Goal: Transaction & Acquisition: Purchase product/service

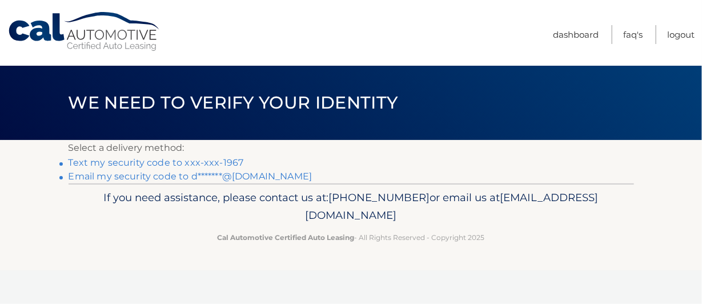
click at [156, 165] on link "Text my security code to xxx-xxx-1967" at bounding box center [156, 162] width 175 height 11
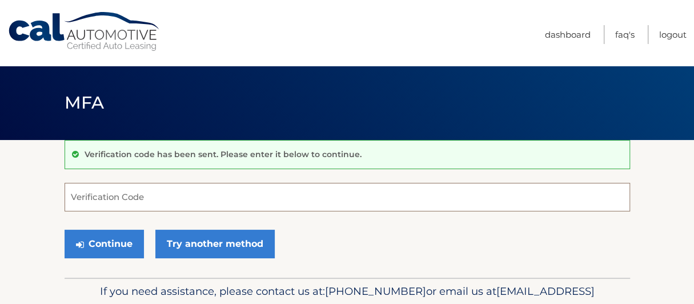
click at [223, 204] on input "Verification Code" at bounding box center [348, 197] width 566 height 29
type input "098322"
click at [65, 230] on button "Continue" at bounding box center [104, 244] width 79 height 29
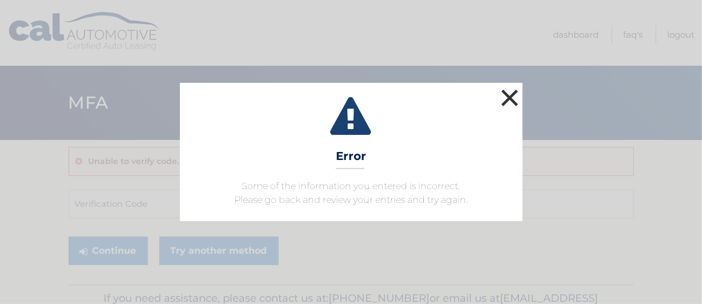
click at [513, 99] on button "×" at bounding box center [510, 97] width 23 height 23
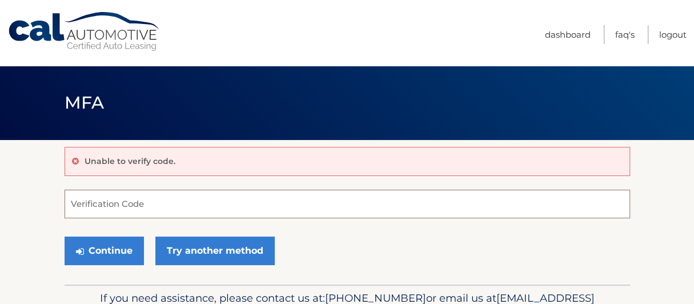
click at [124, 211] on input "Verification Code" at bounding box center [348, 204] width 566 height 29
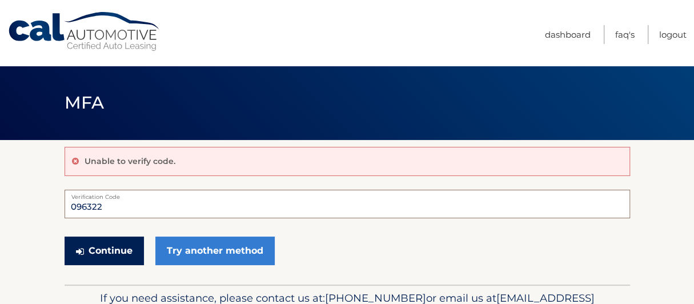
type input "096322"
click at [114, 253] on button "Continue" at bounding box center [104, 251] width 79 height 29
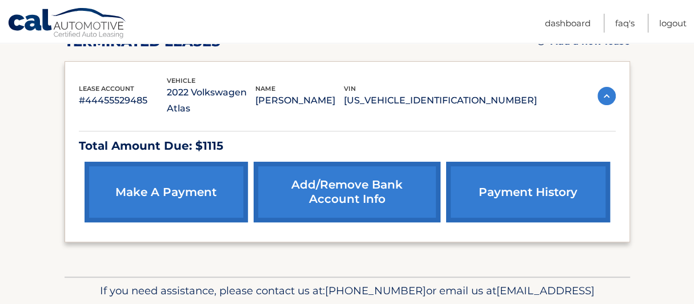
scroll to position [159, 0]
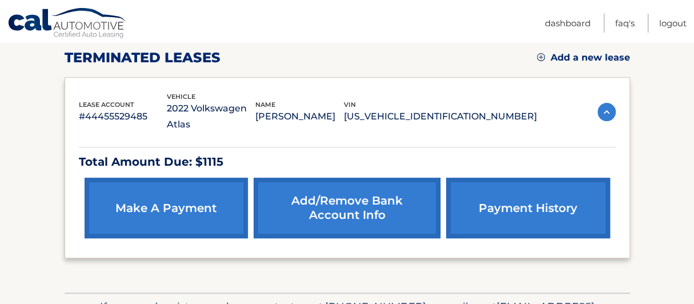
click at [608, 103] on img at bounding box center [607, 112] width 18 height 18
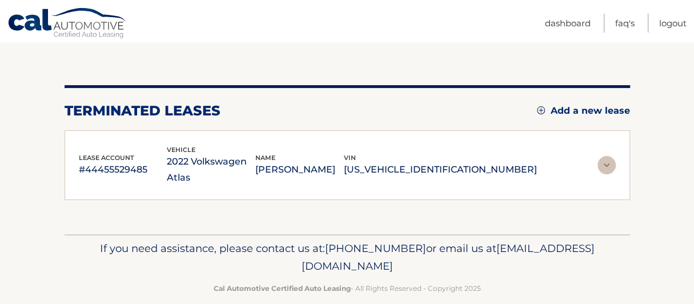
click at [598, 156] on img at bounding box center [607, 165] width 18 height 18
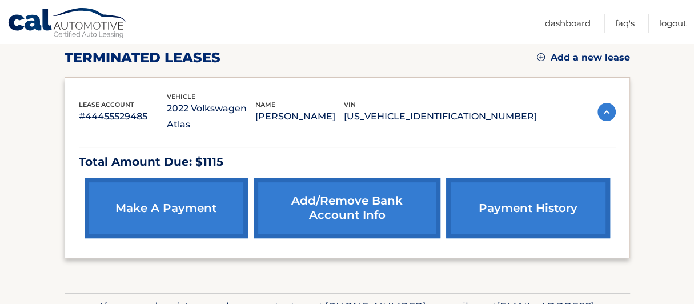
click at [514, 191] on link "payment history" at bounding box center [527, 208] width 163 height 61
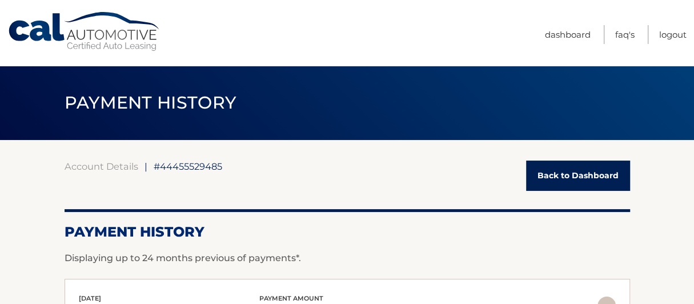
click at [594, 183] on link "Back to Dashboard" at bounding box center [578, 176] width 104 height 30
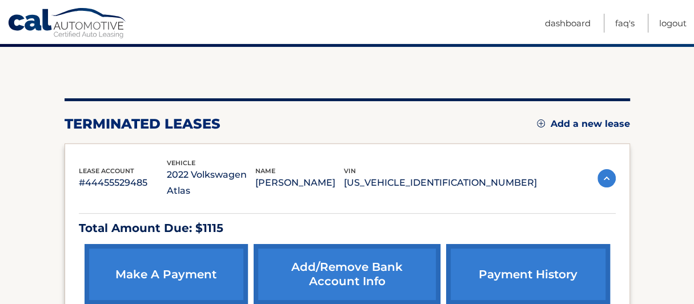
scroll to position [216, 0]
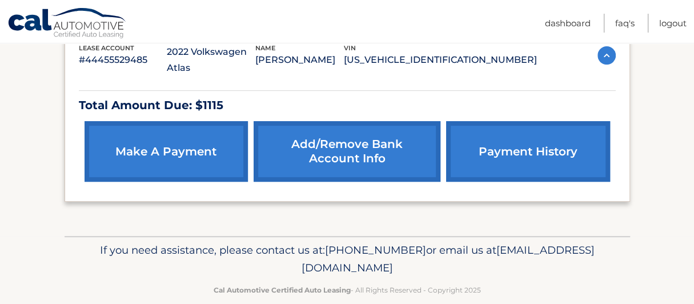
click at [182, 142] on link "make a payment" at bounding box center [166, 151] width 163 height 61
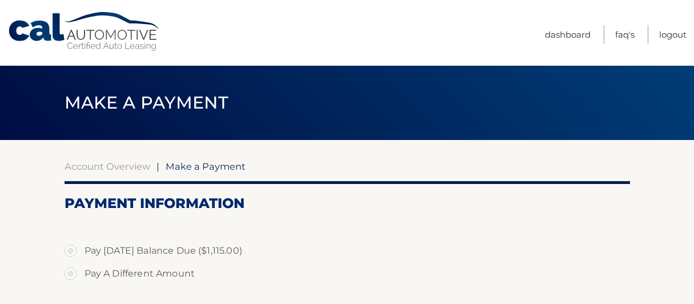
select select "OGQ0NjMyNTktMWVlZS00ODAyLThmNjQtYjI2ZThhMDMxODg1"
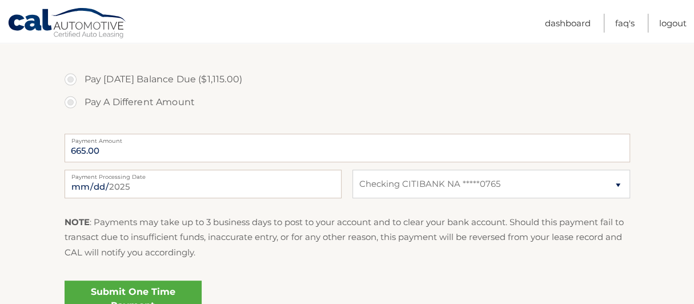
scroll to position [229, 0]
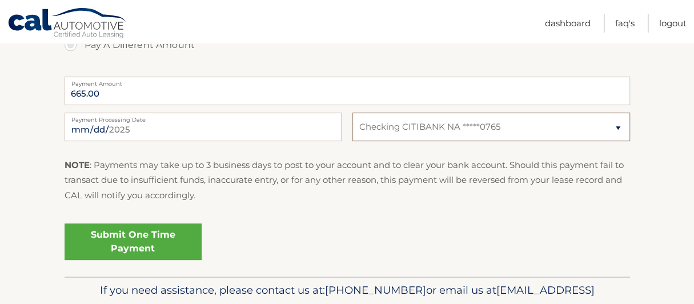
click at [508, 130] on select "Select Bank Account Checking CITIBANK NA *****0765" at bounding box center [491, 127] width 277 height 29
click at [26, 111] on section "Account Overview | Make a Payment Payment Information Pay [DATE] Balance Due ($…" at bounding box center [347, 93] width 694 height 365
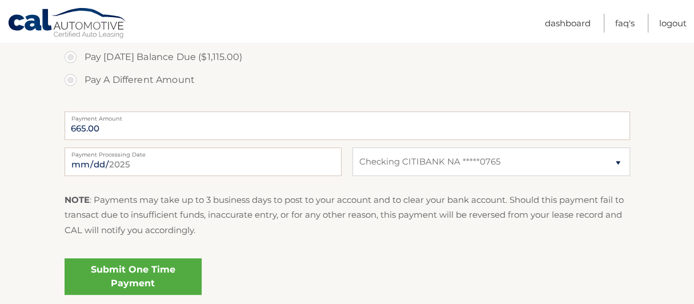
scroll to position [171, 0]
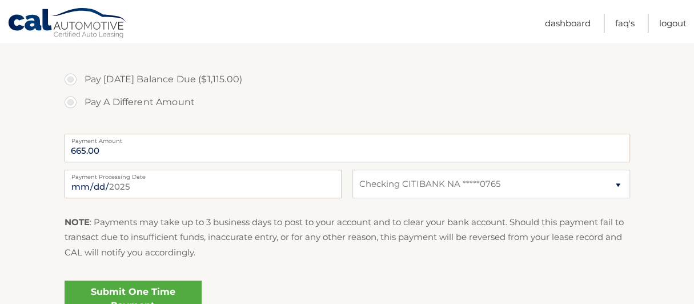
click at [71, 81] on label "Pay Today's Balance Due ($1,115.00)" at bounding box center [348, 79] width 566 height 23
click at [71, 81] on input "Pay Today's Balance Due ($1,115.00)" at bounding box center [74, 77] width 11 height 18
radio input "true"
type input "1115.00"
click at [68, 102] on label "Pay A Different Amount" at bounding box center [348, 102] width 566 height 23
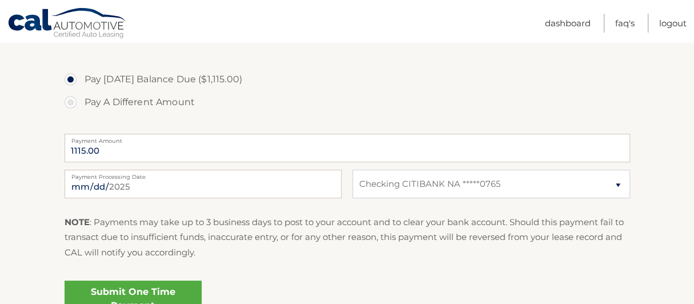
click at [69, 102] on input "Pay A Different Amount" at bounding box center [74, 100] width 11 height 18
radio input "true"
click at [69, 85] on label "Pay Today's Balance Due ($1,115.00)" at bounding box center [348, 79] width 566 height 23
click at [69, 85] on input "Pay Today's Balance Due ($1,115.00)" at bounding box center [74, 77] width 11 height 18
radio input "true"
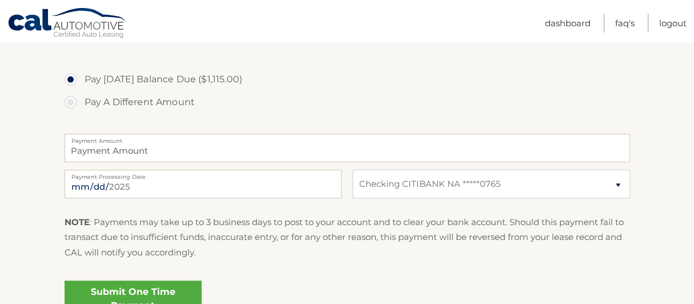
type input "1115.00"
click at [44, 117] on section "Account Overview | Make a Payment Payment Information Pay Today's Balance Due (…" at bounding box center [347, 151] width 694 height 365
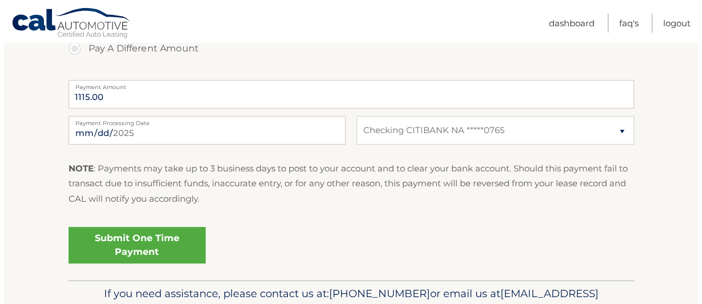
scroll to position [287, 0]
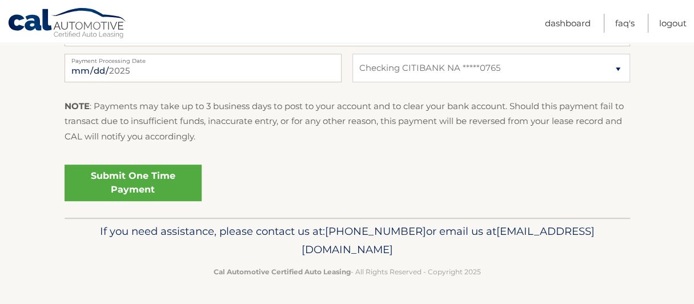
click at [163, 178] on link "Submit One Time Payment" at bounding box center [133, 183] width 137 height 37
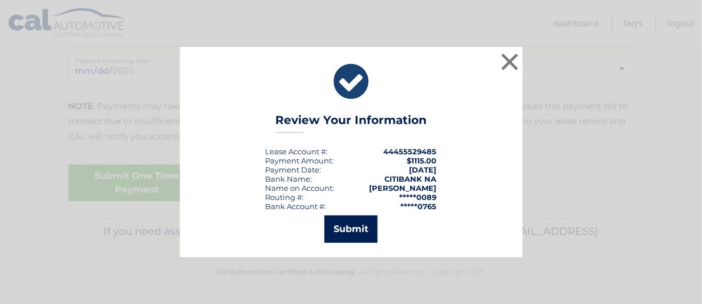
click at [359, 231] on button "Submit" at bounding box center [351, 228] width 53 height 27
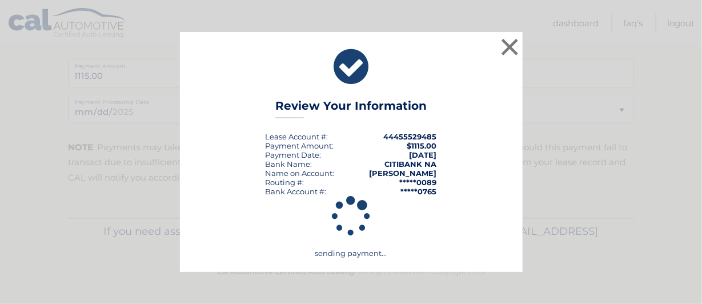
scroll to position [246, 0]
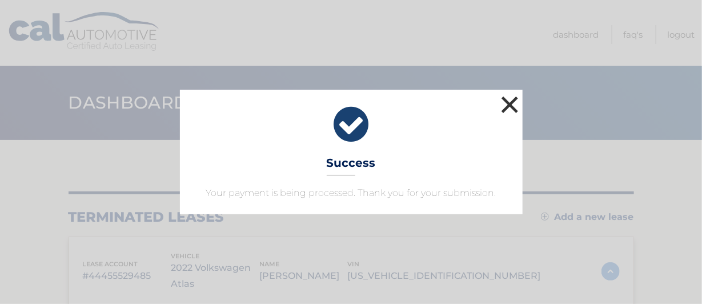
click at [514, 102] on button "×" at bounding box center [510, 104] width 23 height 23
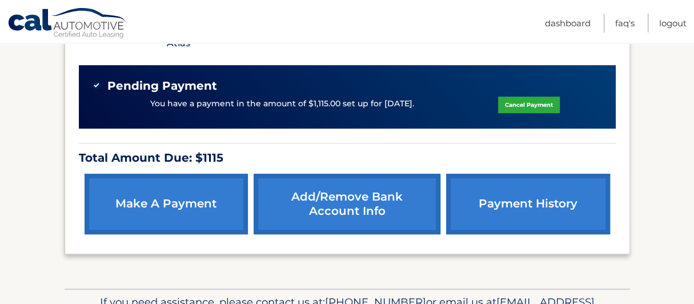
scroll to position [293, 0]
